Goal: Navigation & Orientation: Find specific page/section

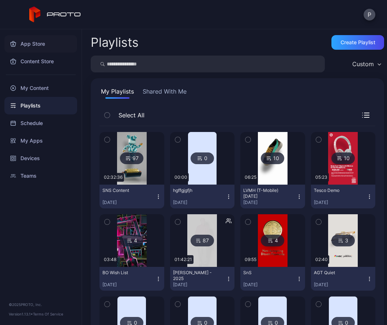
click at [34, 45] on div "App Store" at bounding box center [40, 44] width 73 height 18
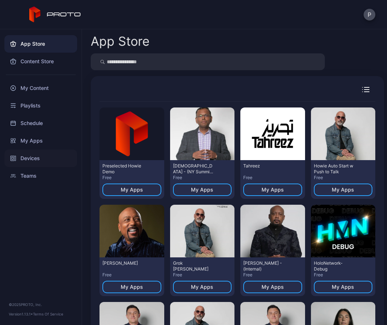
click at [36, 155] on div "Devices" at bounding box center [40, 159] width 73 height 18
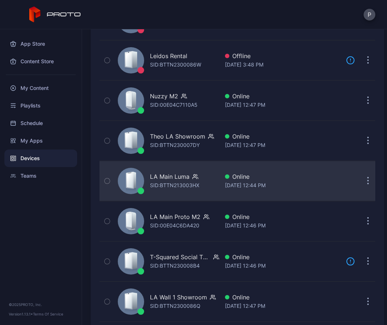
scroll to position [263, 0]
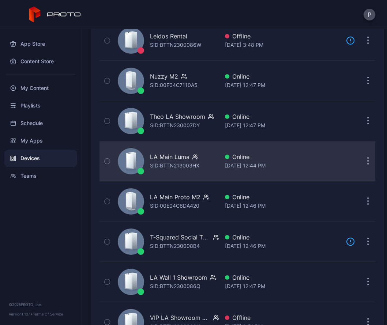
click at [163, 161] on div "SID: BTTN213003HX" at bounding box center [174, 165] width 49 height 9
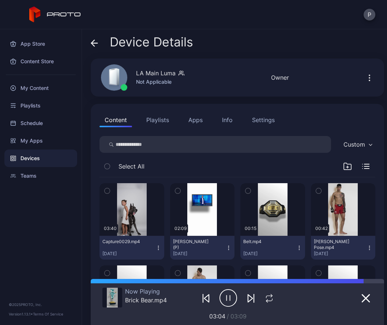
click at [199, 123] on button "Apps" at bounding box center [195, 120] width 25 height 15
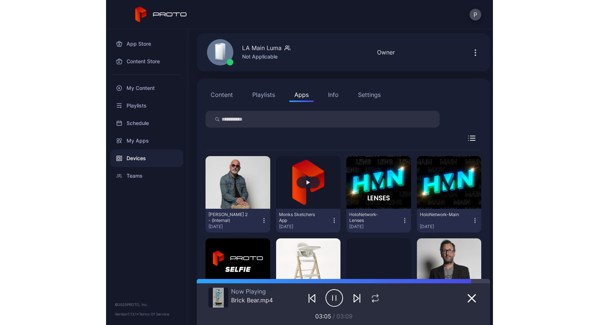
scroll to position [29, 0]
